Goal: Contribute content

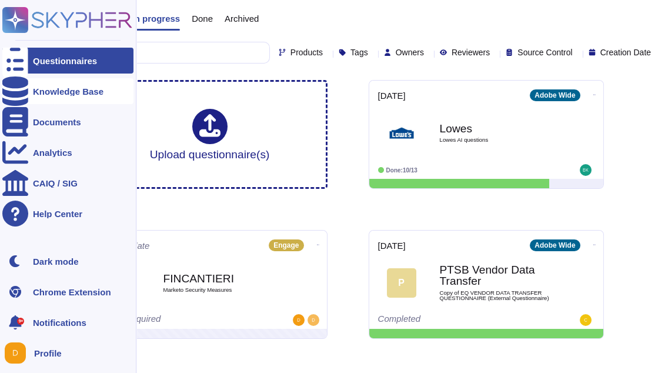
click at [17, 92] on icon at bounding box center [15, 90] width 26 height 29
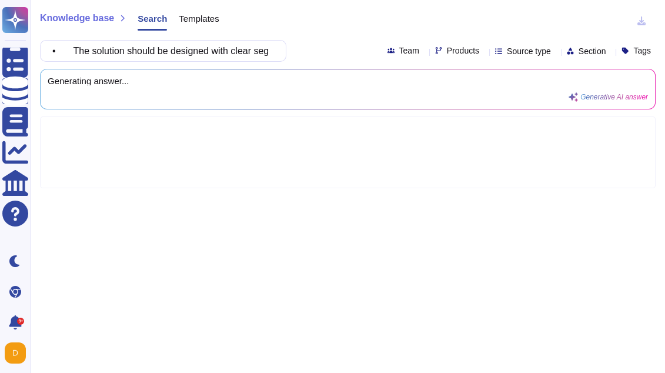
click at [267, 99] on div "Generating answer... Generative AI answer" at bounding box center [348, 88] width 600 height 25
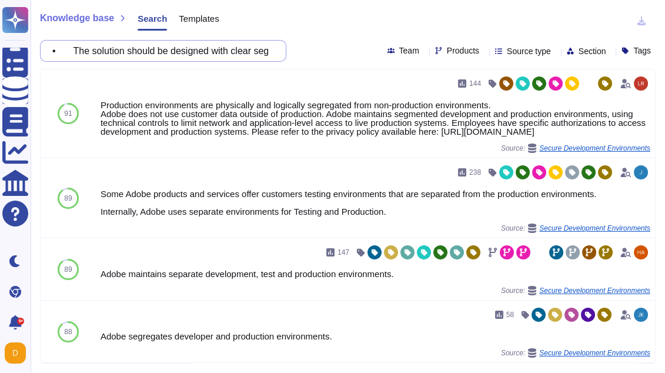
click at [201, 51] on input "• The solution should be designed with clear segmentation into: o Distinct envi…" at bounding box center [160, 51] width 228 height 21
paste input "o DMZ with dual bastion hosts for remote access, supporting reverse proxy (Micr…"
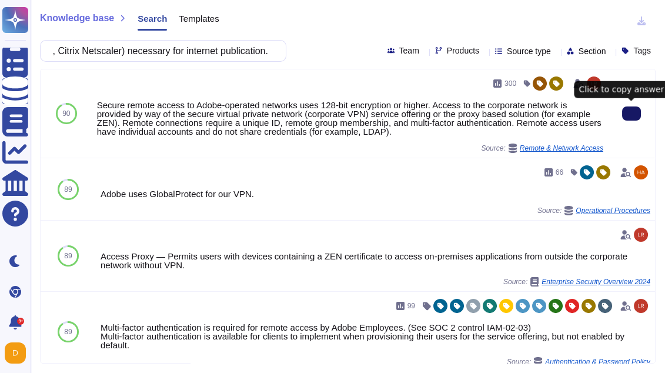
type input "o DMZ with dual bastion hosts for remote access, supporting reverse proxy (Micr…"
click at [632, 113] on icon at bounding box center [632, 113] width 0 height 0
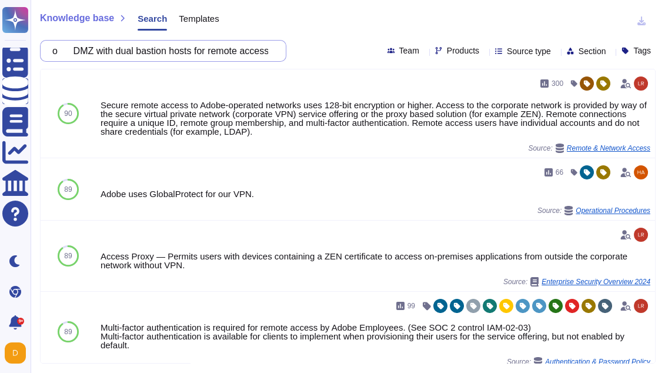
click at [176, 53] on input "o DMZ with dual bastion hosts for remote access, supporting reverse proxy (Micr…" at bounding box center [160, 51] width 228 height 21
paste input "• A formal procedure for activating Disaster Recovery plans is required, specif…"
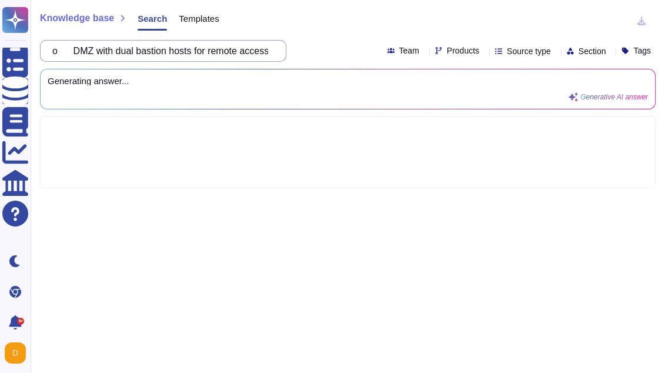
scroll to position [0, 252]
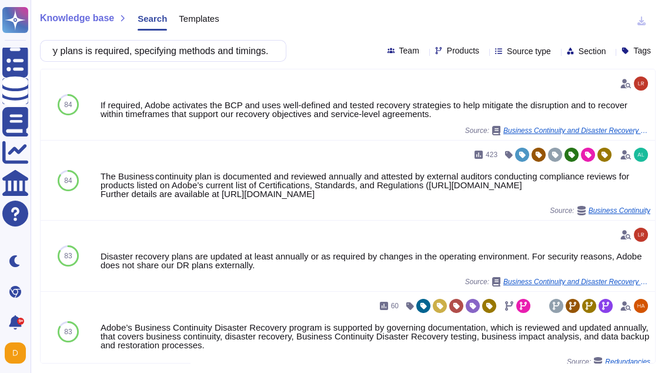
type input "• A formal procedure for activating Disaster Recovery plans is required, specif…"
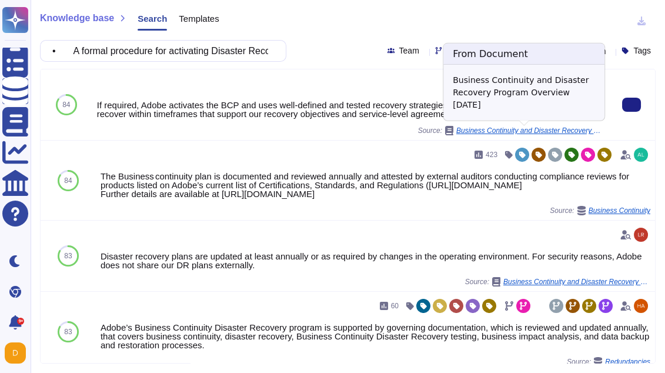
click at [521, 130] on span "Business Continuity and Disaster Recovery Program Overview Jan2025" at bounding box center [529, 130] width 147 height 7
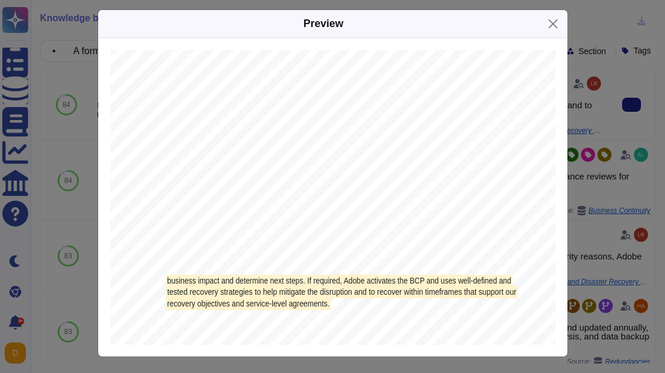
scroll to position [1280, 6]
click at [549, 17] on button "Close" at bounding box center [553, 24] width 18 height 18
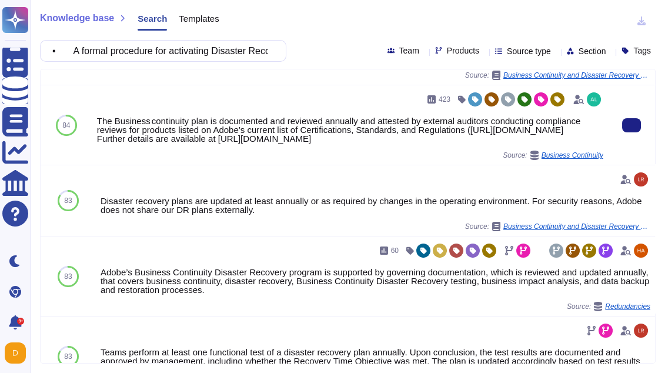
scroll to position [0, 0]
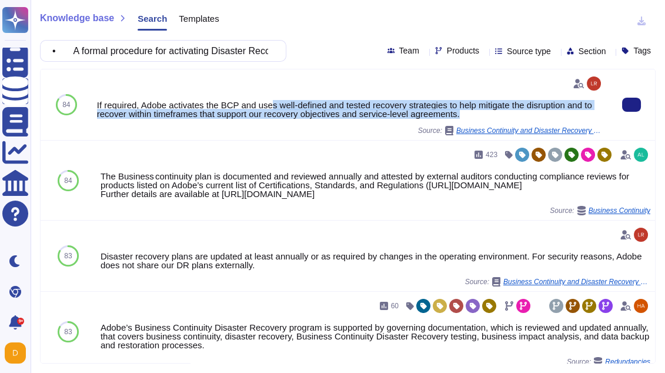
drag, startPoint x: 491, startPoint y: 116, endPoint x: 274, endPoint y: 102, distance: 217.5
click at [274, 102] on div "If required, Adobe activates the BCP and uses well-defined and tested recovery …" at bounding box center [350, 110] width 506 height 18
click at [632, 105] on icon at bounding box center [632, 105] width 0 height 0
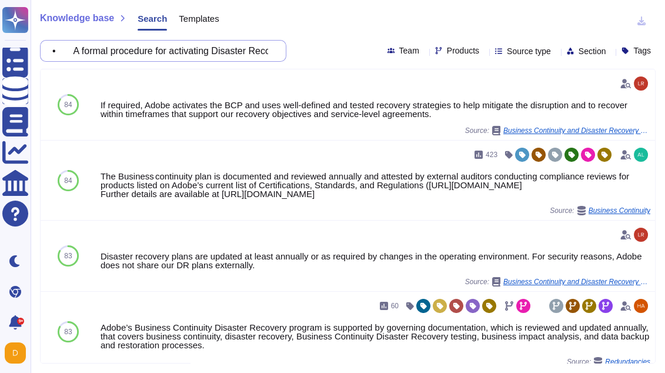
click at [139, 52] on input "• A formal procedure for activating Disaster Recovery plans is required, specif…" at bounding box center [160, 51] width 228 height 21
paste input "When remote application access uses virtualization (e.g. Citrix), saving and ex…"
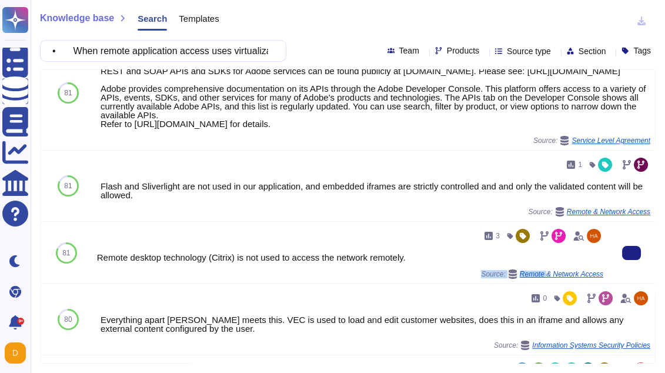
drag, startPoint x: 542, startPoint y: 280, endPoint x: 423, endPoint y: 265, distance: 120.4
click at [423, 265] on div "3 Remote desktop technology (Citrix) is not used to access the network remotely…" at bounding box center [350, 252] width 506 height 52
click at [423, 262] on div "Remote desktop technology (Citrix) is not used to access the network remotely." at bounding box center [350, 257] width 506 height 9
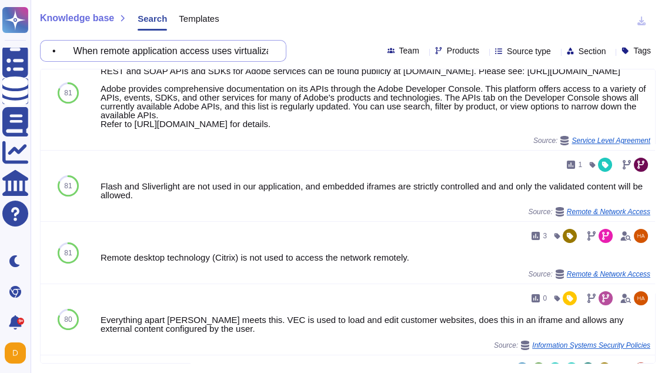
click at [168, 56] on input "• When remote application access uses virtualization (e.g. Citrix), saving and …" at bounding box center [160, 51] width 228 height 21
paste input "Protection of FINCANTIERI data must involve appropriate security measures for p…"
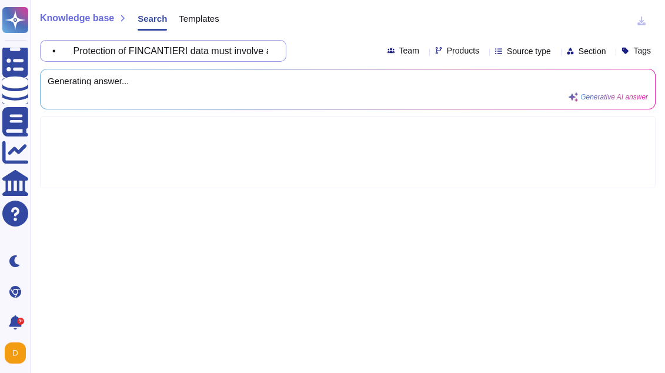
click at [152, 49] on input "• Protection of FINCANTIERI data must involve appropriate security measures for…" at bounding box center [160, 51] width 228 height 21
drag, startPoint x: 86, startPoint y: 49, endPoint x: -15, endPoint y: 49, distance: 100.6
click at [0, 49] on html "Questionnaires Knowledge Base Documents Analytics CAIQ / SIG Help Center Dark m…" at bounding box center [332, 186] width 665 height 373
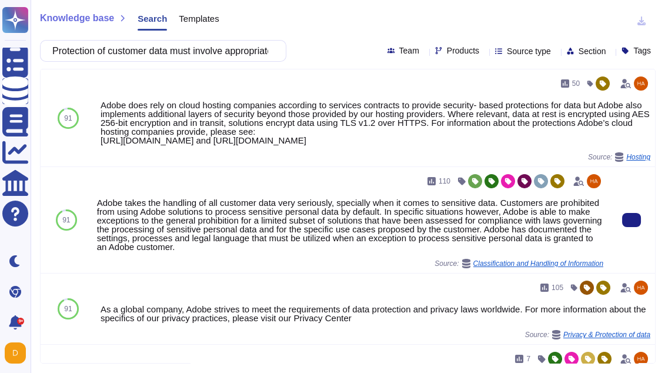
type input "Protection of customer data must involve appropriate security measures for pers…"
click at [629, 227] on button at bounding box center [631, 220] width 19 height 14
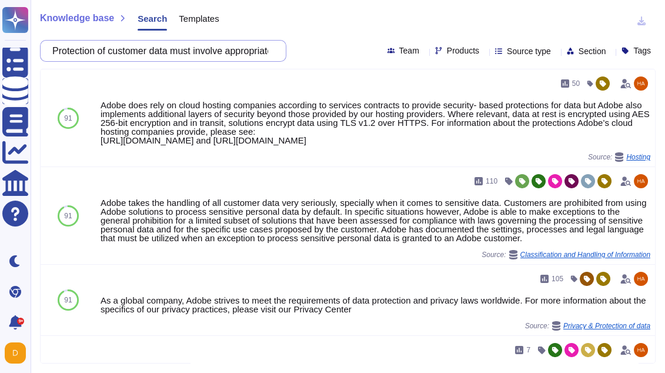
click at [199, 51] on input "Protection of customer data must involve appropriate security measures for pers…" at bounding box center [160, 51] width 228 height 21
paste input "Data must not be shared with other clients"
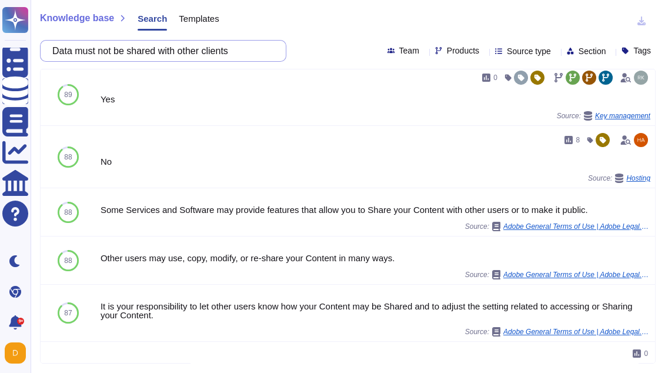
scroll to position [303, 0]
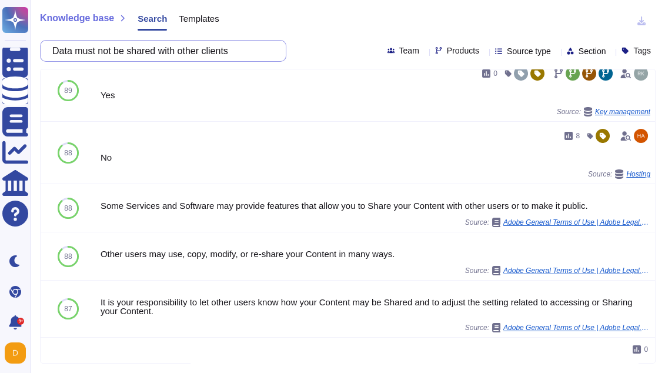
drag, startPoint x: 248, startPoint y: 46, endPoint x: 215, endPoint y: 52, distance: 33.6
click at [215, 52] on input "Data must not be shared with other clients" at bounding box center [160, 51] width 228 height 21
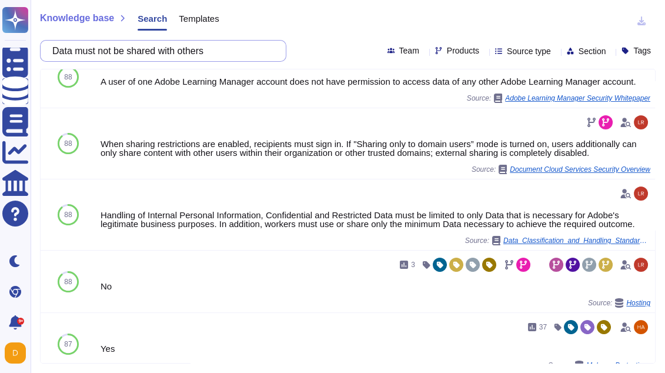
scroll to position [582, 0]
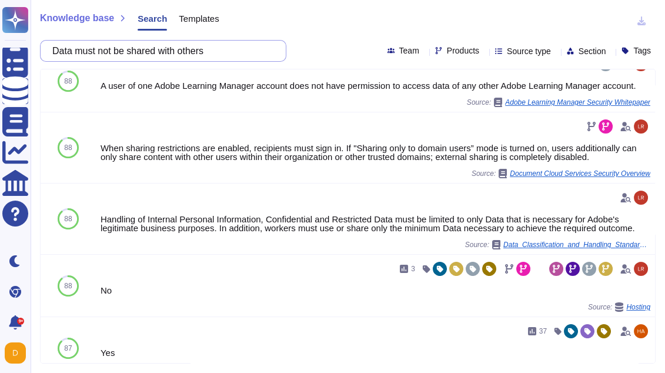
drag, startPoint x: 230, startPoint y: 48, endPoint x: 176, endPoint y: 51, distance: 53.6
click at [176, 51] on input "Data must not be shared with others" at bounding box center [160, 51] width 228 height 21
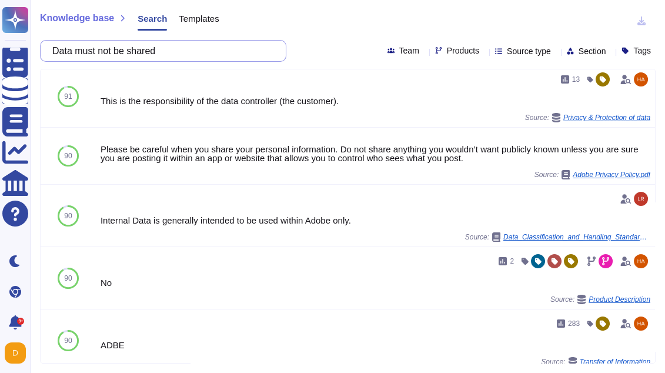
scroll to position [317, 0]
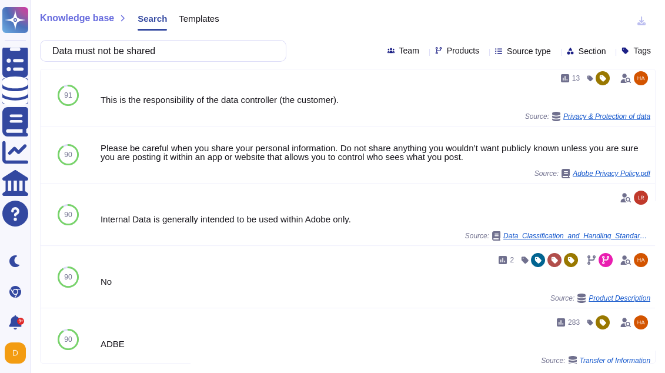
type input "Data must not be shared"
